Goal: Information Seeking & Learning: Check status

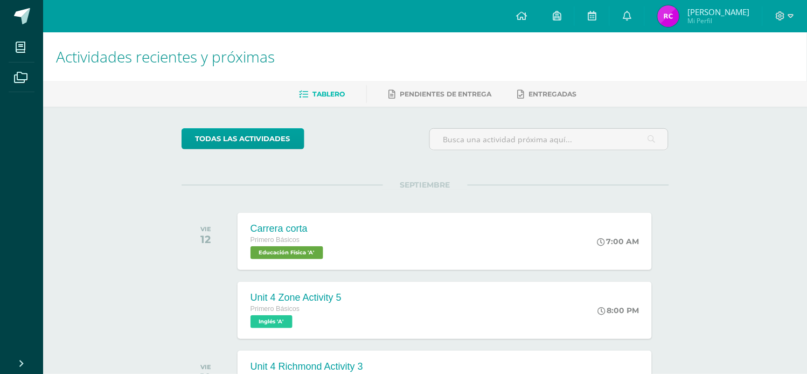
click at [713, 19] on span "Mi Perfil" at bounding box center [719, 20] width 62 height 9
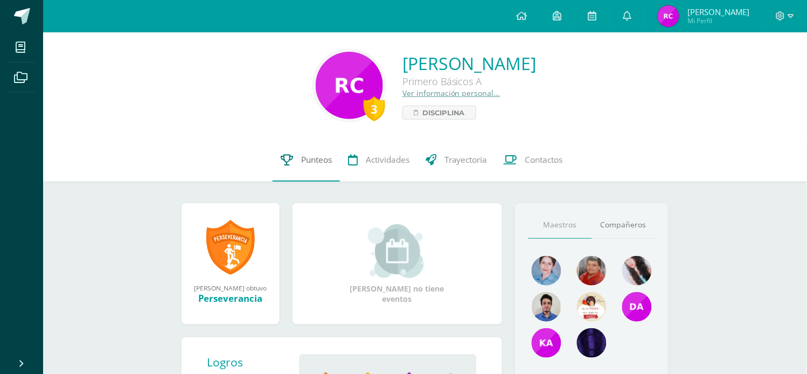
click at [308, 169] on link "Punteos" at bounding box center [306, 160] width 67 height 43
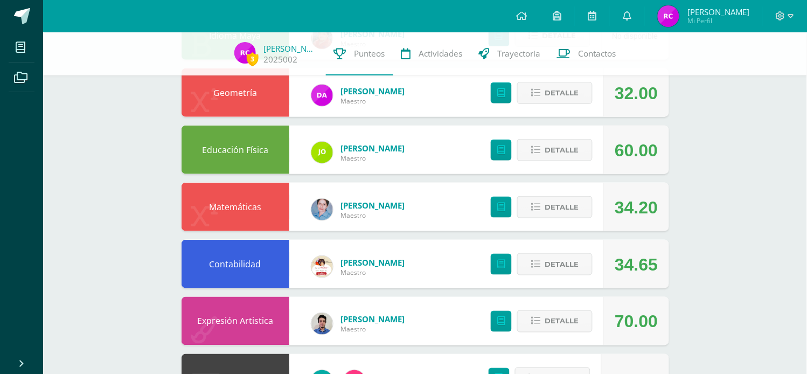
scroll to position [179, 0]
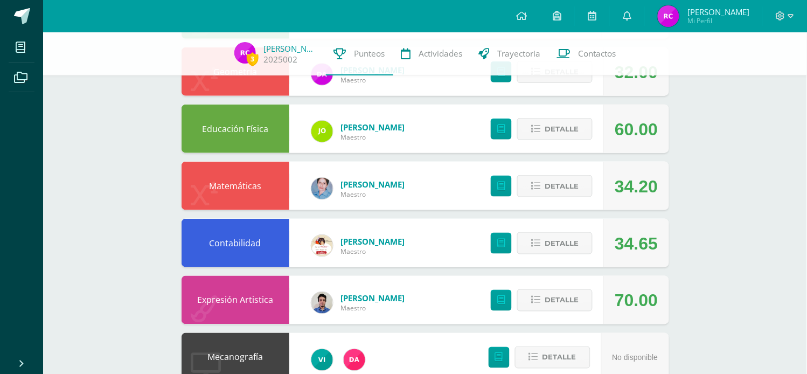
click at [636, 195] on div "34.20" at bounding box center [636, 186] width 43 height 49
click at [570, 190] on span "Detalle" at bounding box center [562, 186] width 34 height 20
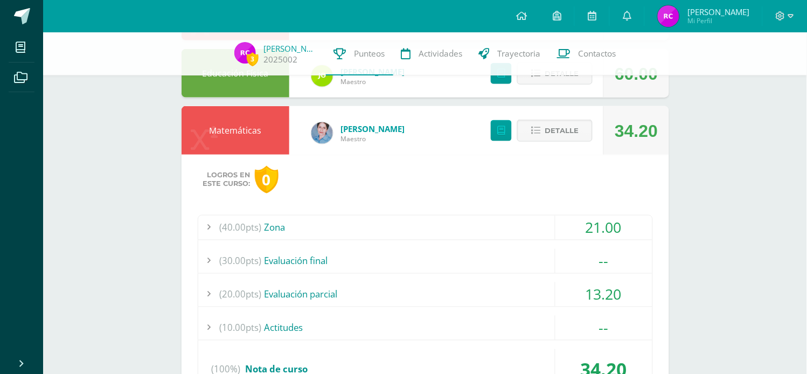
scroll to position [299, 0]
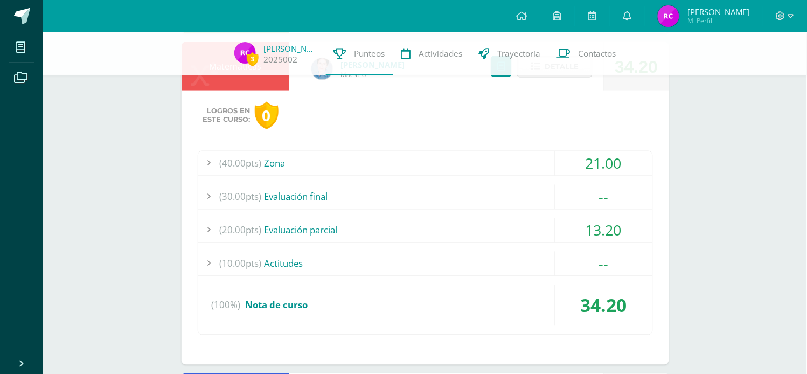
click at [216, 165] on div at bounding box center [209, 163] width 22 height 24
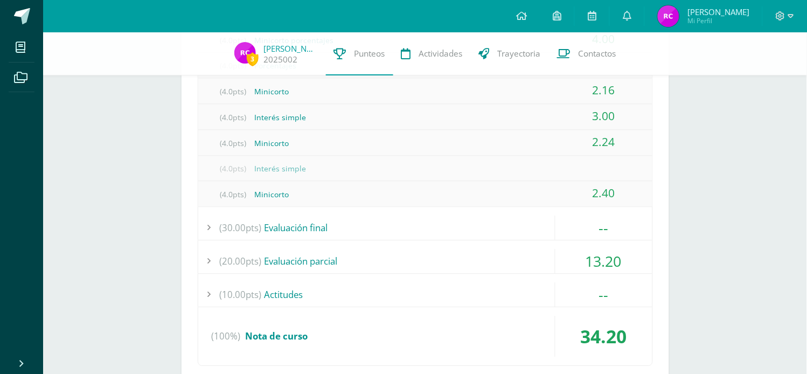
scroll to position [539, 0]
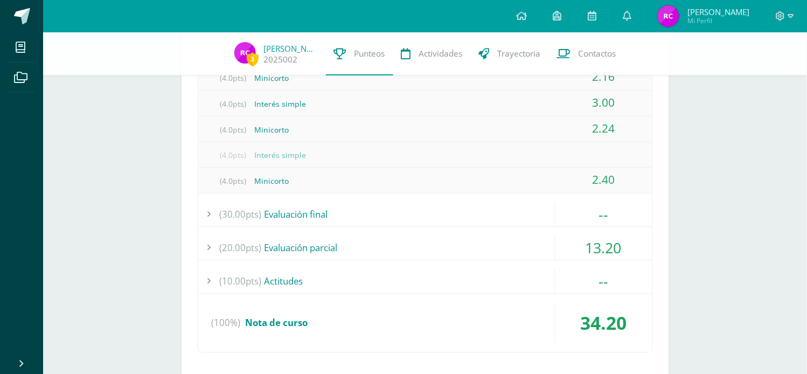
click at [206, 273] on div at bounding box center [209, 281] width 22 height 24
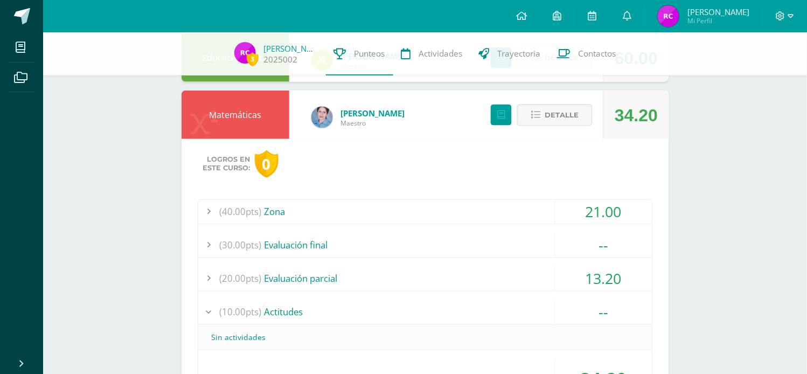
scroll to position [239, 0]
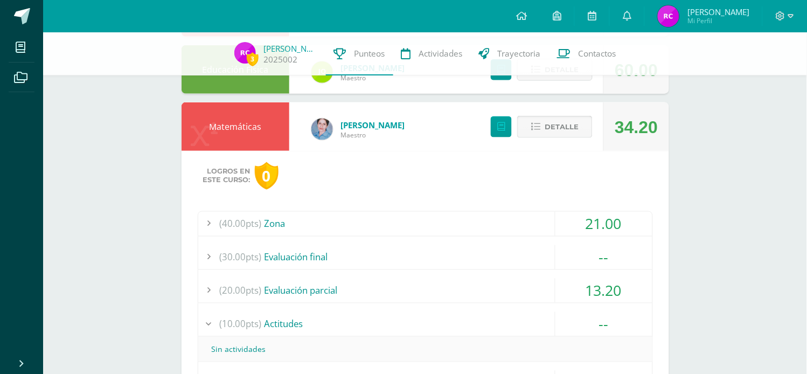
click at [556, 128] on span "Detalle" at bounding box center [562, 127] width 34 height 20
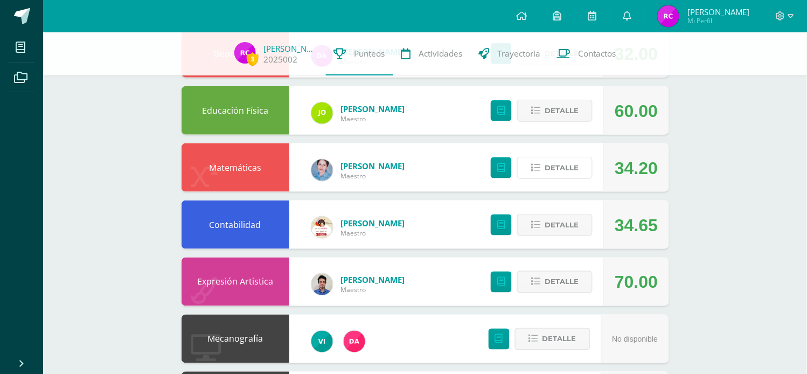
scroll to position [179, 0]
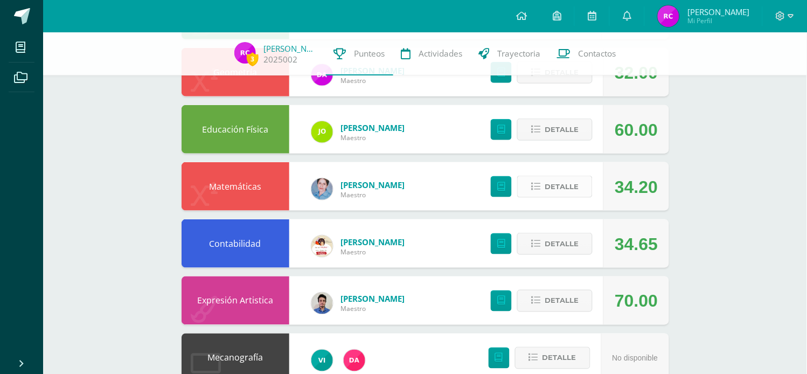
click at [568, 195] on span "Detalle" at bounding box center [562, 187] width 34 height 20
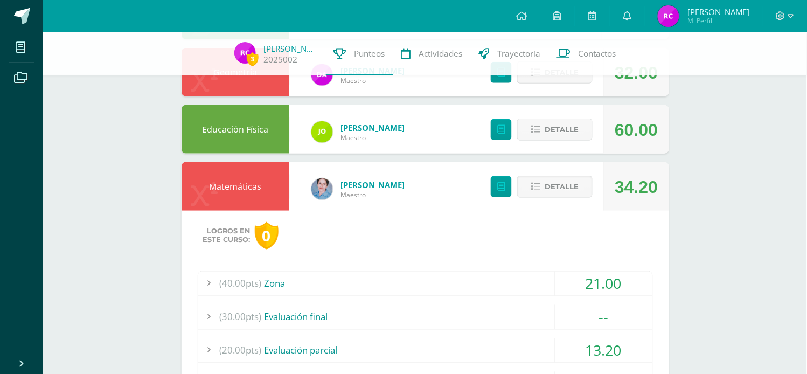
click at [213, 320] on div at bounding box center [209, 317] width 22 height 24
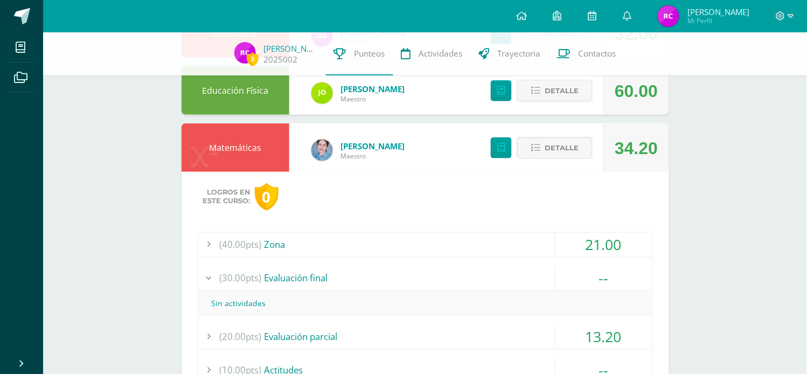
scroll to position [239, 0]
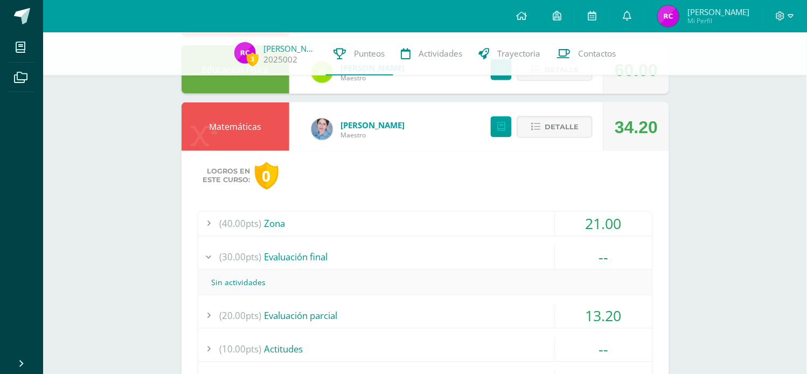
click at [218, 262] on div at bounding box center [209, 257] width 22 height 24
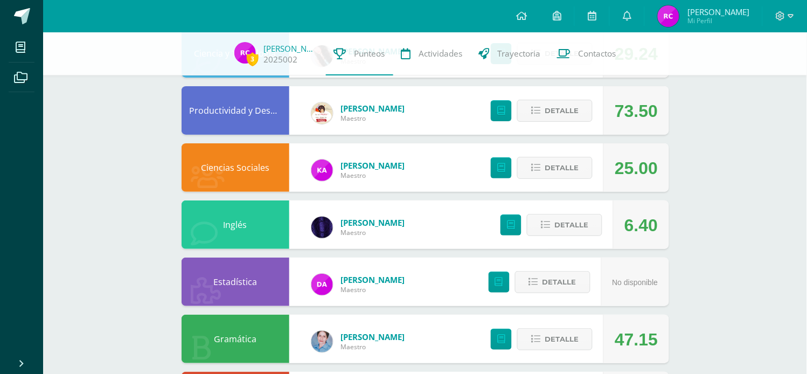
scroll to position [897, 0]
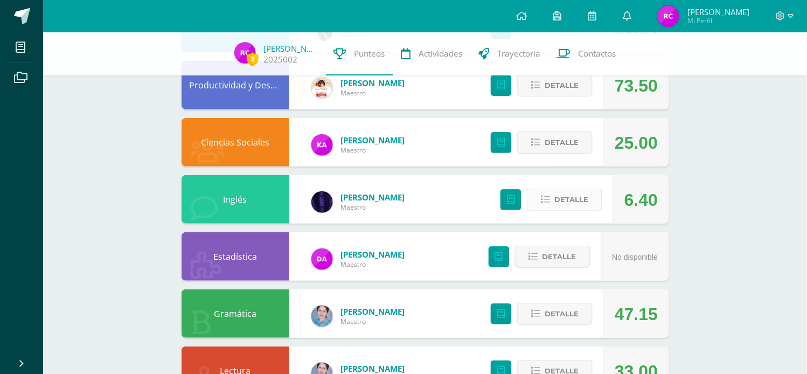
click at [569, 206] on span "Detalle" at bounding box center [572, 200] width 34 height 20
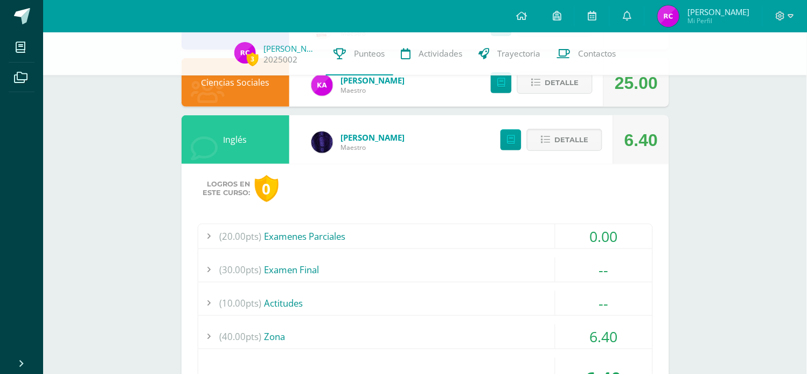
scroll to position [1017, 0]
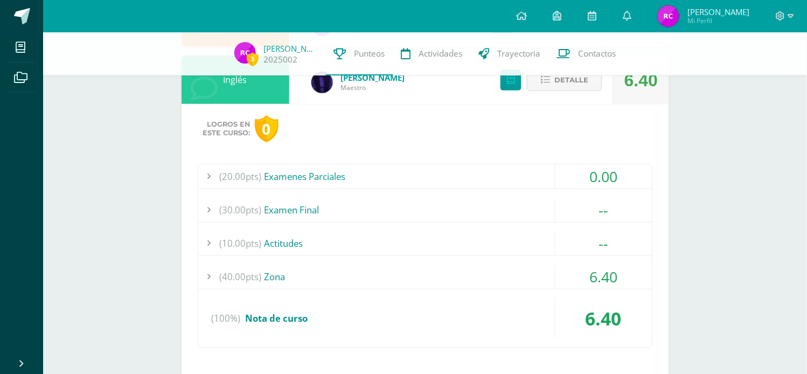
click at [386, 186] on div "(20.00pts) Examenes Parciales" at bounding box center [425, 176] width 454 height 24
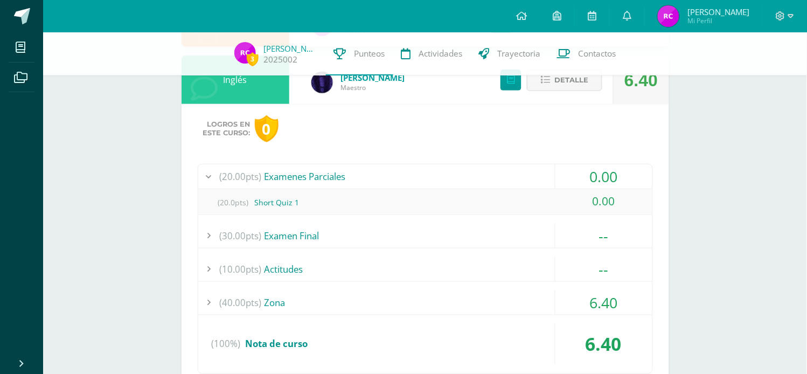
click at [386, 186] on div "(20.00pts) Examenes Parciales" at bounding box center [425, 176] width 454 height 24
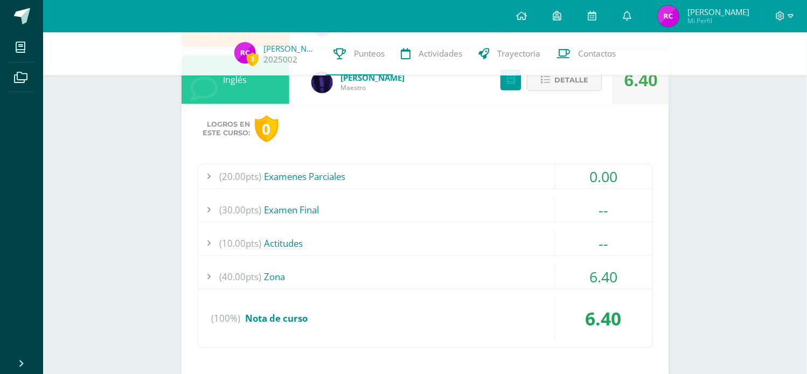
click at [386, 186] on div "(20.00pts) Examenes Parciales" at bounding box center [425, 176] width 454 height 24
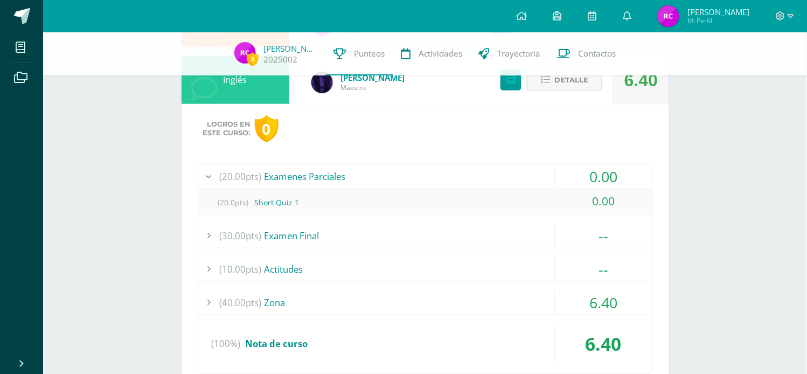
click at [386, 186] on div "(20.00pts) Examenes Parciales" at bounding box center [425, 176] width 454 height 24
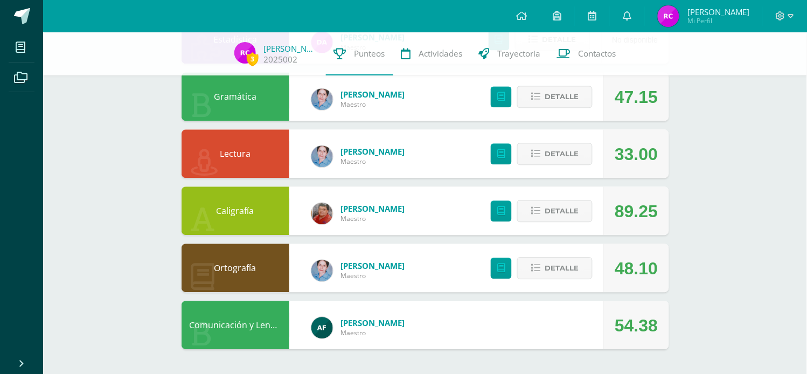
scroll to position [1390, 0]
